Goal: Obtain resource: Download file/media

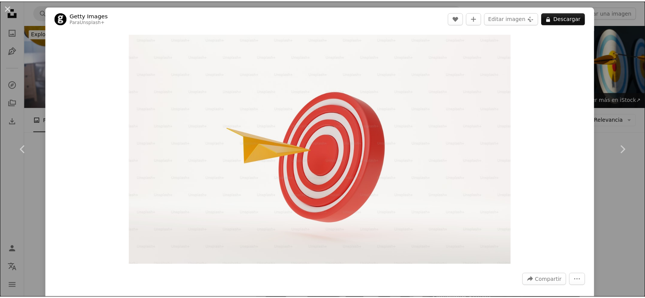
scroll to position [1693, 0]
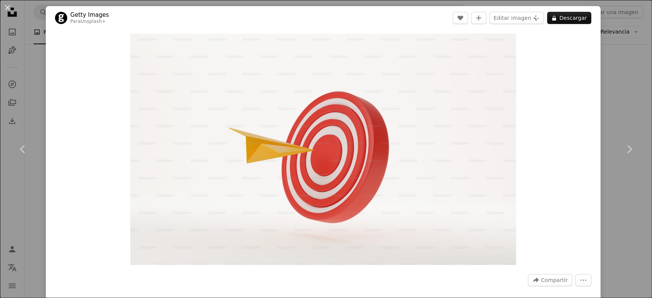
click at [615, 36] on div "An X shape Chevron left Chevron right Getty Images Para Unsplash+ A heart A plu…" at bounding box center [326, 149] width 652 height 298
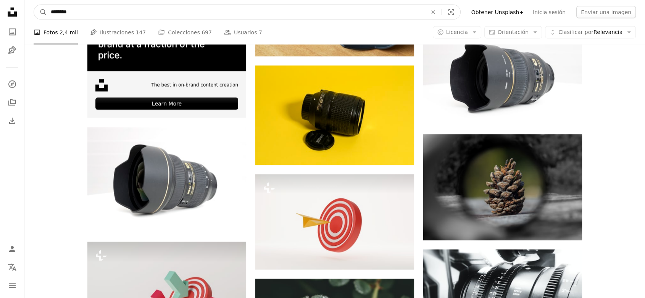
drag, startPoint x: 79, startPoint y: 10, endPoint x: 2, endPoint y: 14, distance: 76.4
click at [2, 14] on div "Unsplash logo Página de inicio de Unsplash A photo Pen Tool A compass A stack o…" at bounding box center [322, 98] width 645 height 3582
type input "*********"
click button "A magnifying glass" at bounding box center [40, 12] width 13 height 15
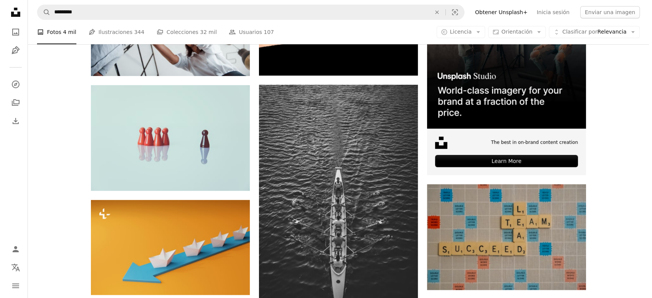
scroll to position [212, 0]
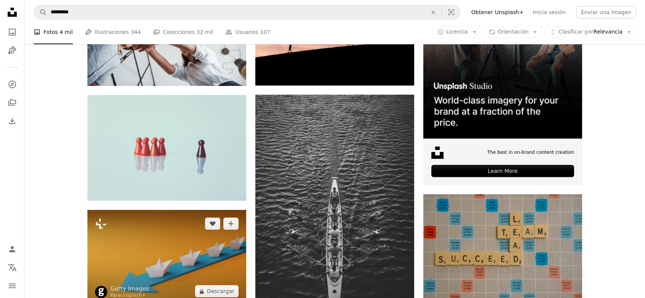
click at [162, 210] on img at bounding box center [166, 257] width 159 height 95
